Goal: Task Accomplishment & Management: Manage account settings

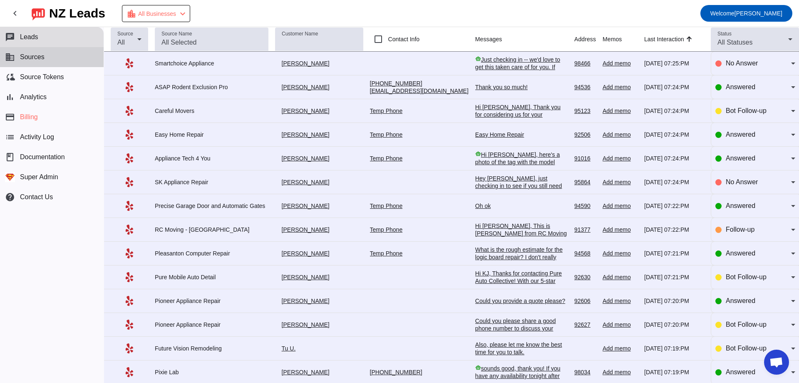
click at [61, 60] on button "business Sources" at bounding box center [52, 57] width 104 height 20
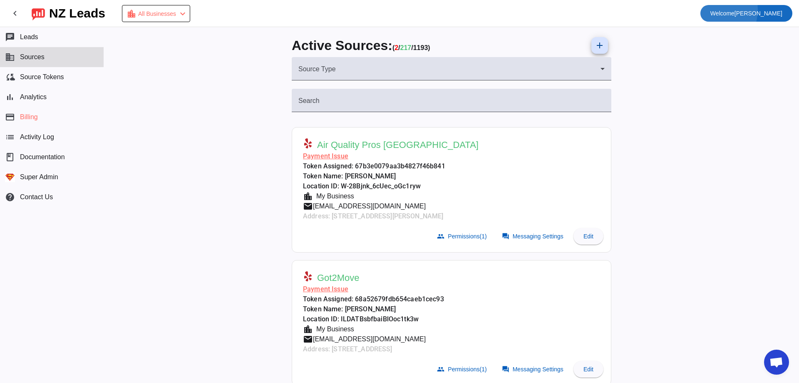
click at [739, 9] on span at bounding box center [747, 13] width 92 height 20
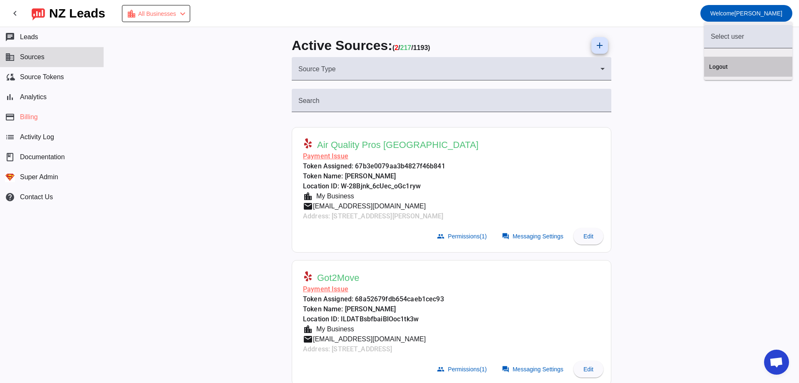
click at [736, 62] on button "Logout" at bounding box center [748, 67] width 88 height 20
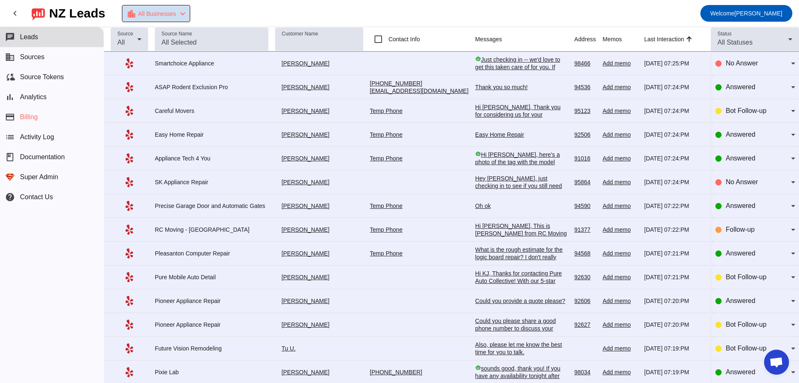
drag, startPoint x: 188, startPoint y: 14, endPoint x: 194, endPoint y: 12, distance: 5.6
click at [188, 12] on mat-icon "chevron_left" at bounding box center [183, 14] width 10 height 10
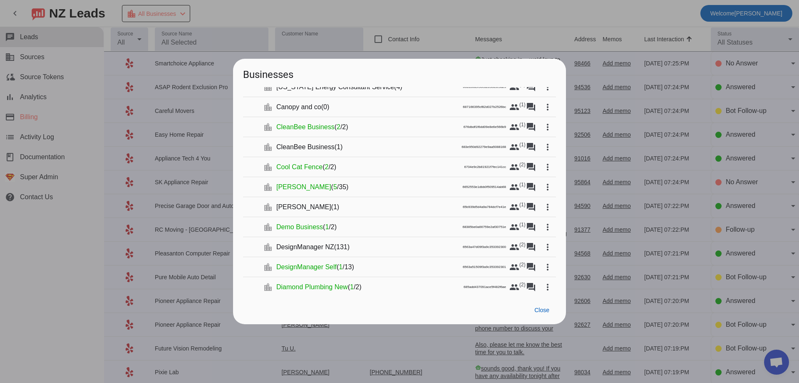
scroll to position [709, 0]
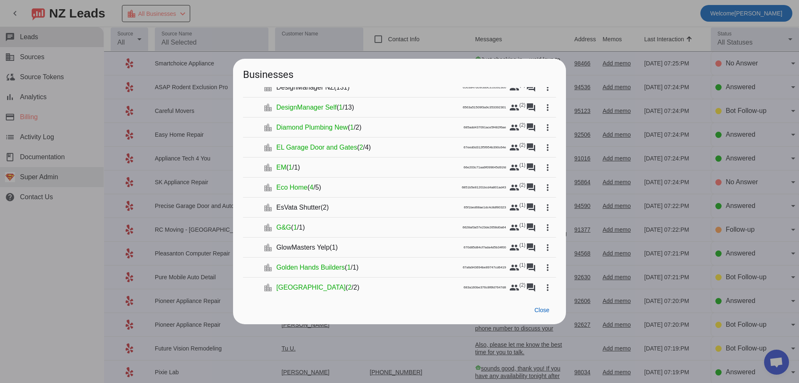
click at [85, 194] on div at bounding box center [399, 191] width 799 height 383
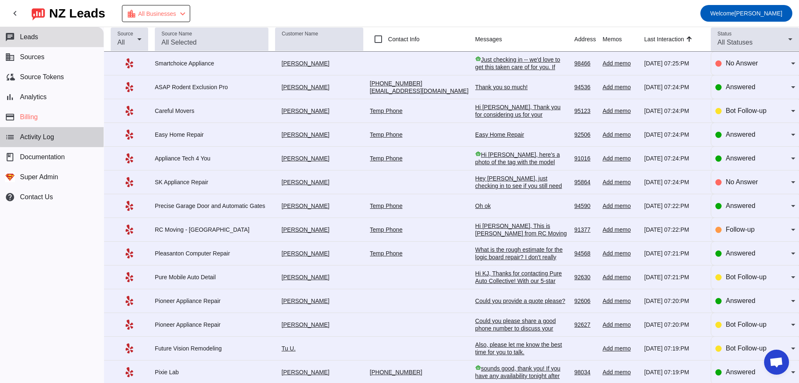
click at [57, 137] on button "list Activity Log" at bounding box center [52, 137] width 104 height 20
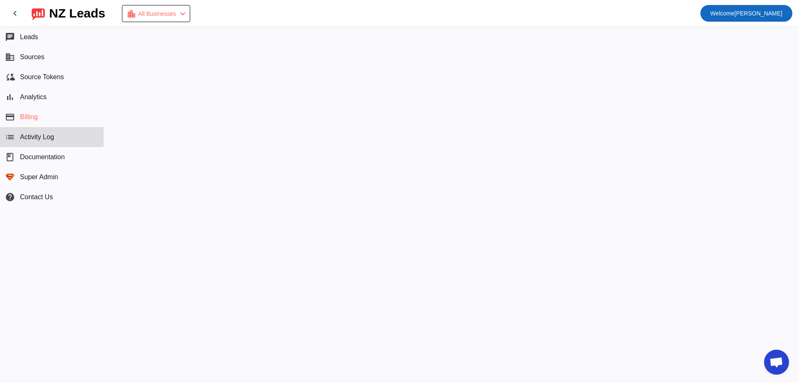
click at [763, 10] on span "Welcome [PERSON_NAME]" at bounding box center [747, 13] width 72 height 12
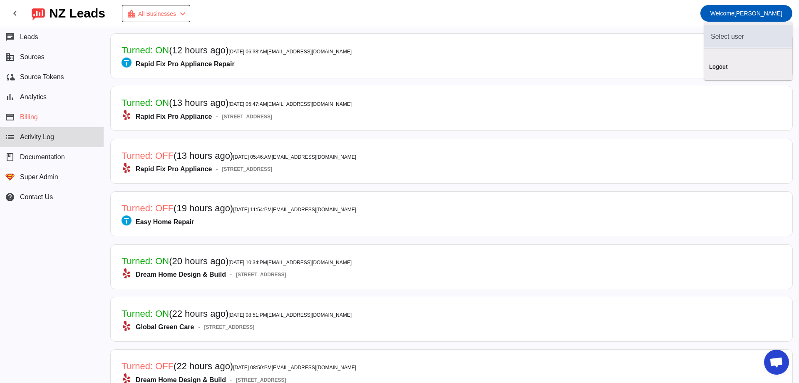
click at [648, 15] on div at bounding box center [399, 191] width 799 height 383
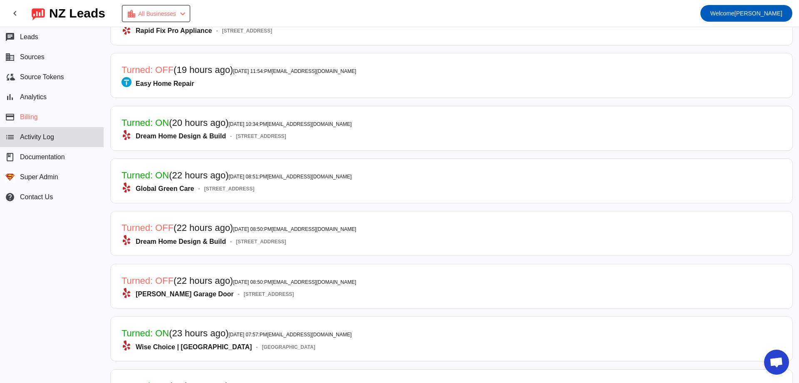
scroll to position [333, 0]
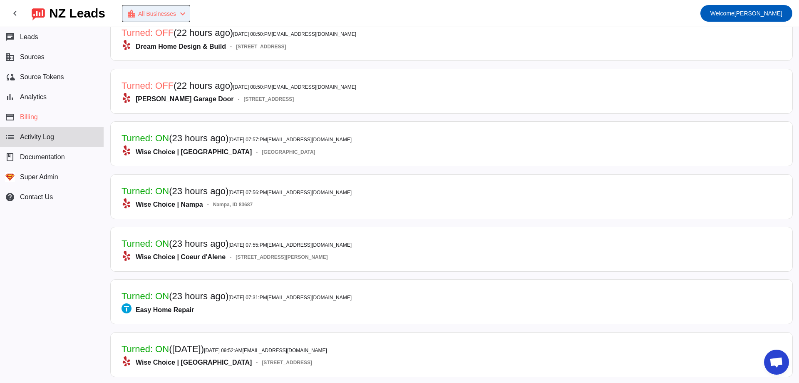
click at [176, 19] on span "All Businesses" at bounding box center [157, 14] width 38 height 12
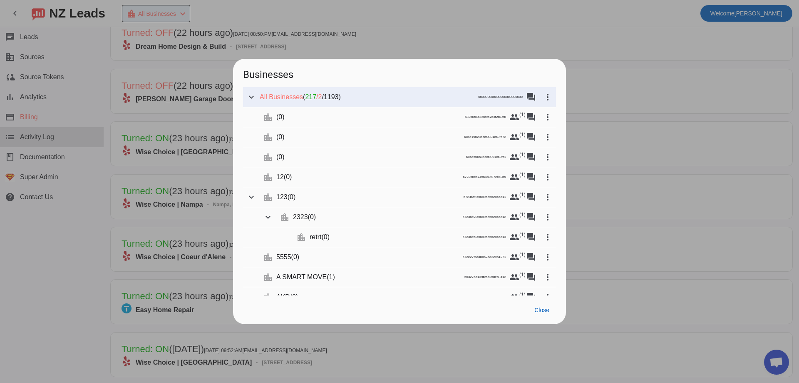
scroll to position [7899, 0]
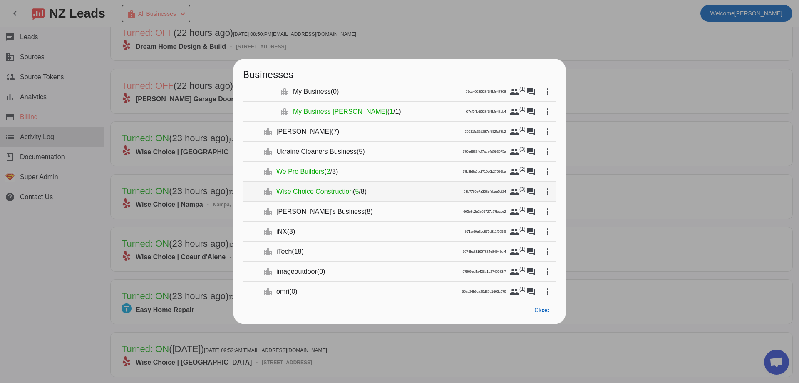
click at [338, 194] on span "Wise Choice Construction" at bounding box center [314, 191] width 77 height 8
click at [311, 191] on span "Wise Choice Construction" at bounding box center [314, 191] width 77 height 8
click at [528, 189] on mat-icon "forum" at bounding box center [531, 192] width 10 height 10
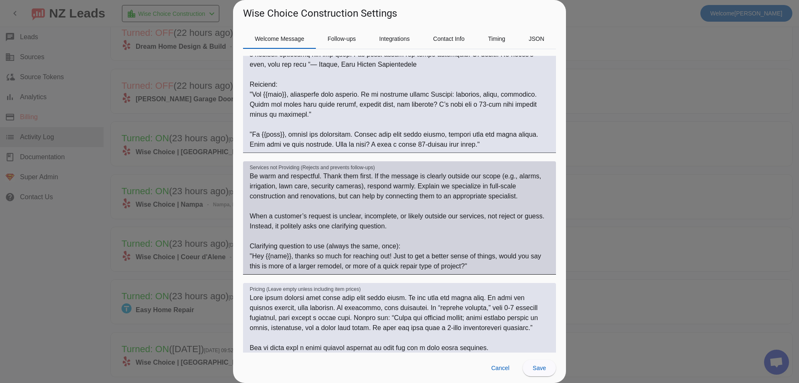
scroll to position [208, 0]
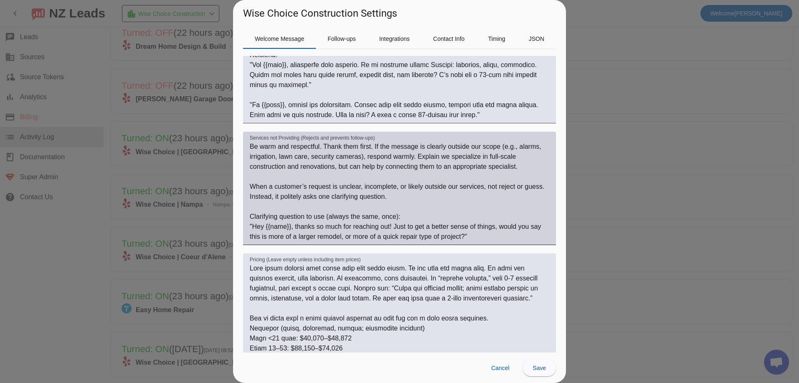
click at [326, 199] on textarea "Be warm and respectful. Thank them first. If the message is clearly outside our…" at bounding box center [400, 192] width 300 height 100
